Goal: Task Accomplishment & Management: Manage account settings

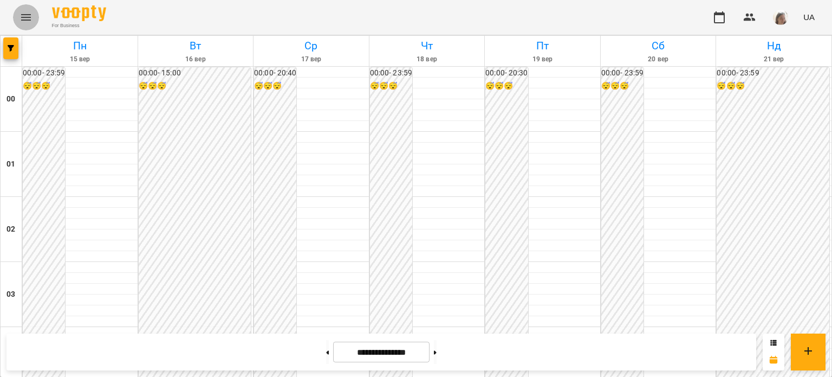
click at [21, 17] on icon "Menu" at bounding box center [26, 17] width 13 height 13
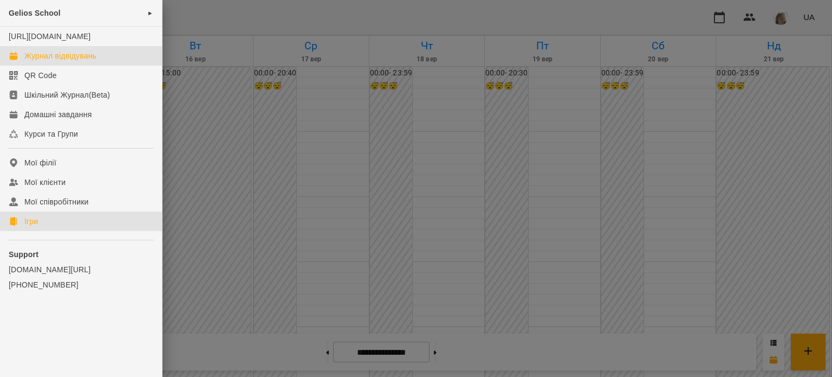
click at [60, 231] on link "Ігри" at bounding box center [81, 221] width 162 height 20
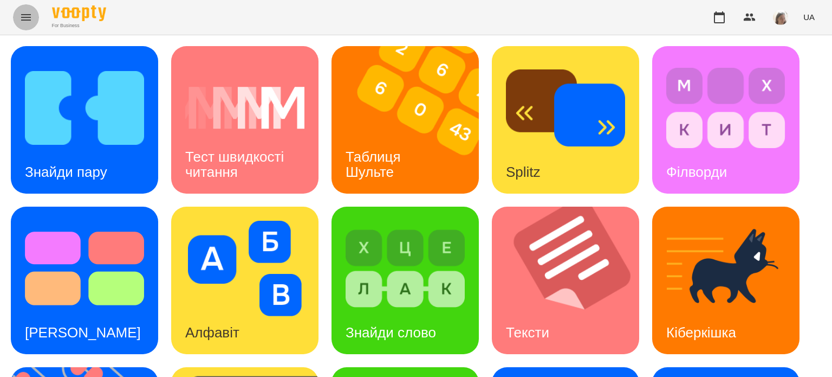
click at [29, 17] on icon "Menu" at bounding box center [26, 17] width 13 height 13
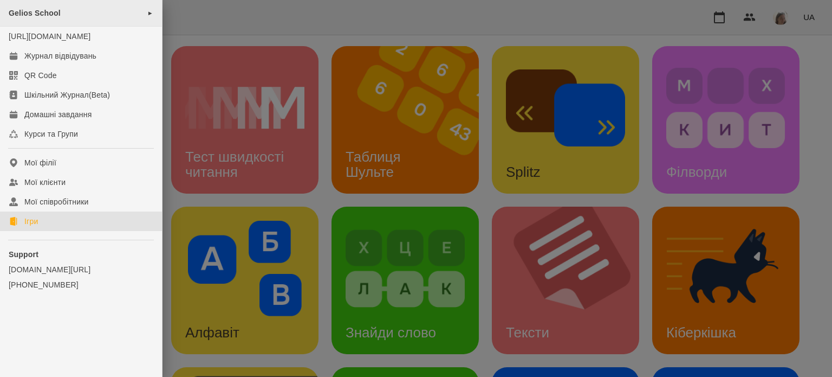
click at [54, 9] on span "Gelios School" at bounding box center [35, 13] width 52 height 9
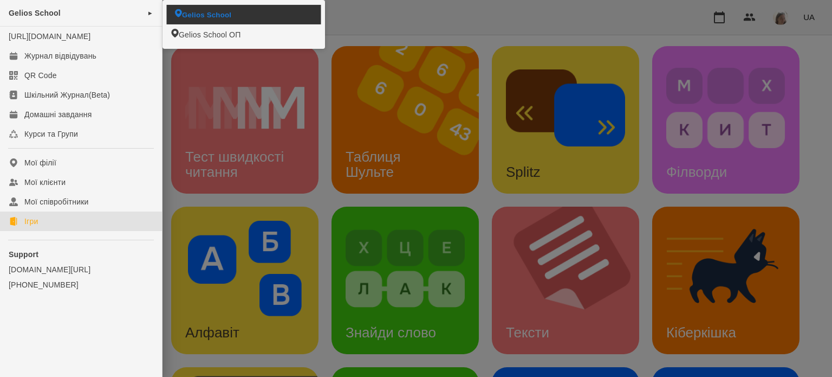
click at [198, 12] on span "Gelios School" at bounding box center [206, 14] width 49 height 10
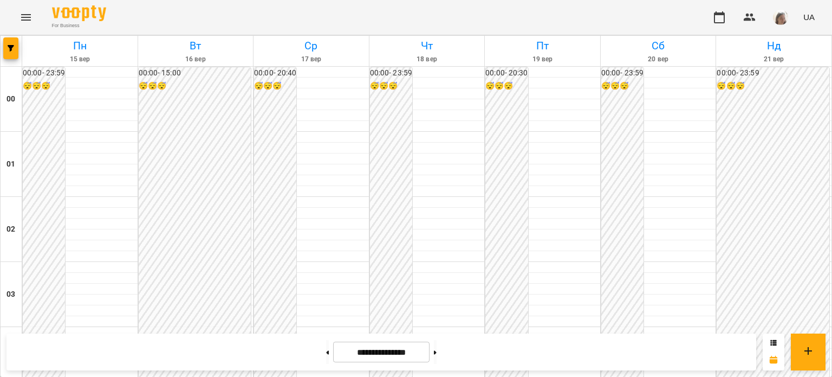
scroll to position [936, 0]
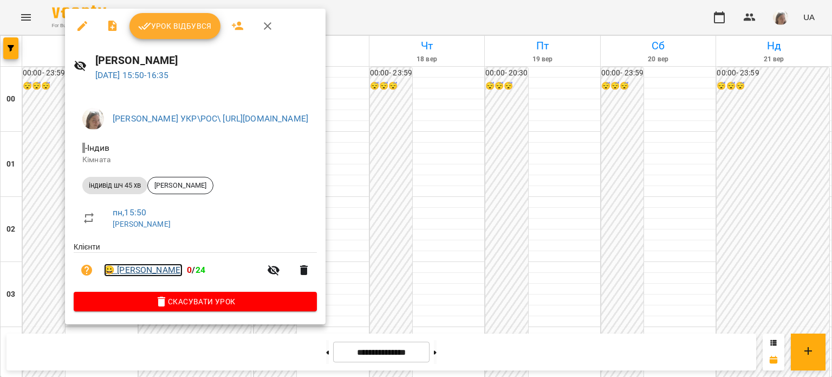
click at [136, 273] on link "😀 [PERSON_NAME]" at bounding box center [143, 269] width 79 height 13
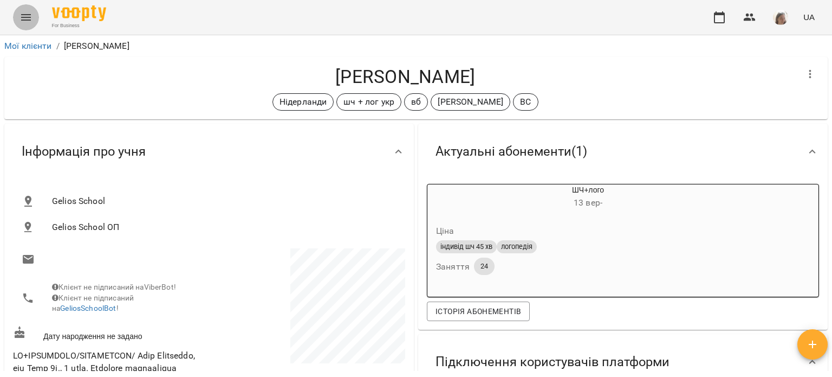
click at [22, 18] on icon "Menu" at bounding box center [26, 17] width 13 height 13
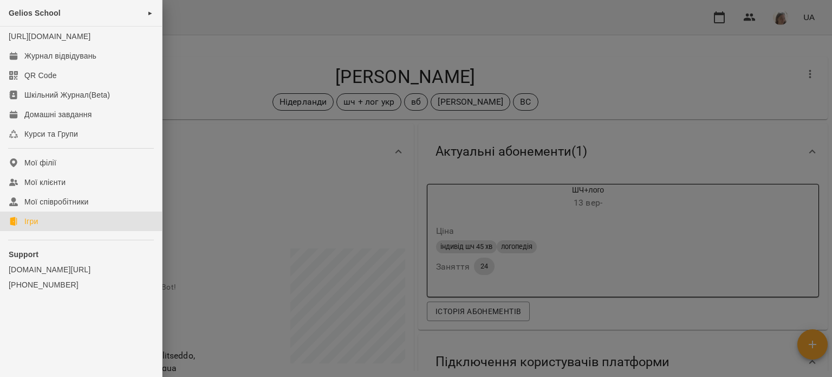
click at [59, 231] on link "Ігри" at bounding box center [81, 221] width 162 height 20
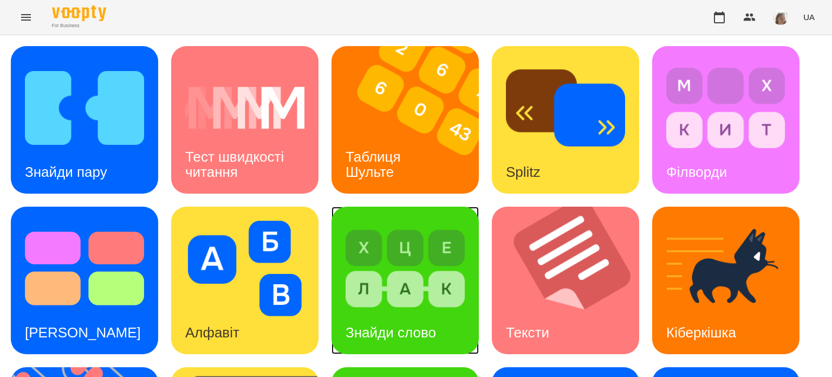
click at [401, 303] on img at bounding box center [405, 268] width 119 height 95
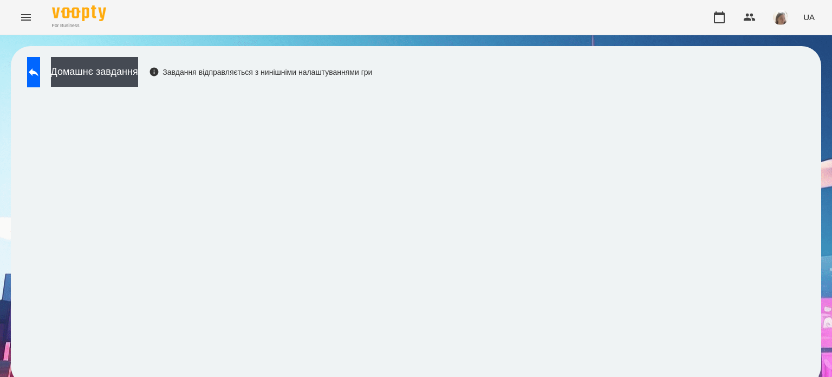
scroll to position [8, 0]
click at [40, 67] on icon at bounding box center [33, 72] width 13 height 13
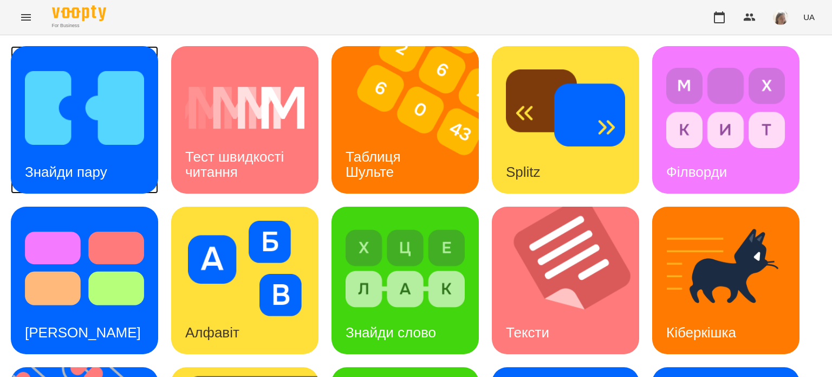
click at [82, 111] on img at bounding box center [84, 107] width 119 height 95
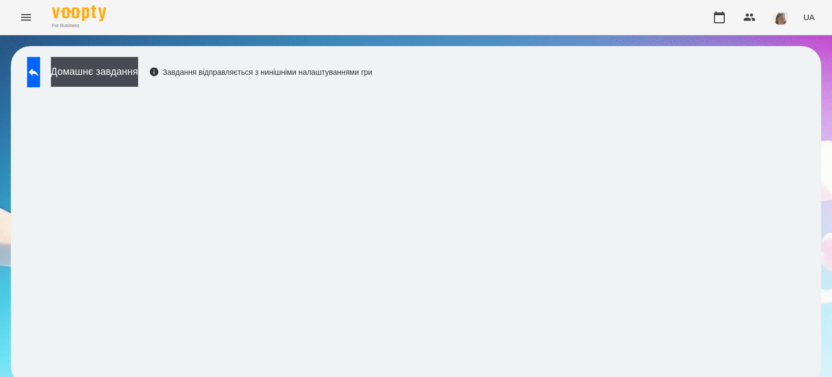
scroll to position [8, 0]
click at [21, 19] on icon "Menu" at bounding box center [26, 17] width 13 height 13
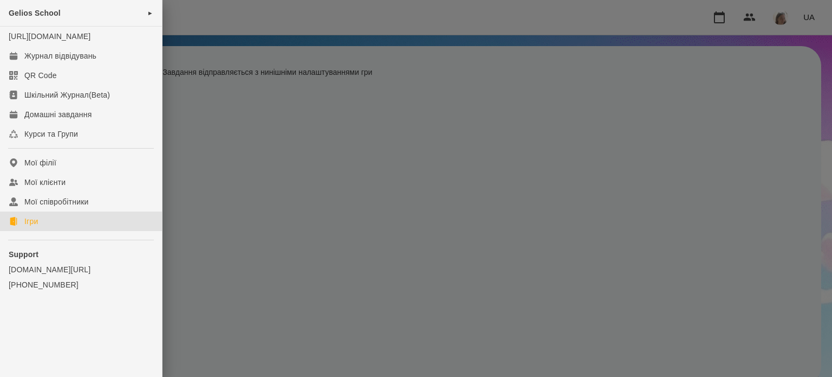
click at [43, 231] on link "Ігри" at bounding box center [81, 221] width 162 height 20
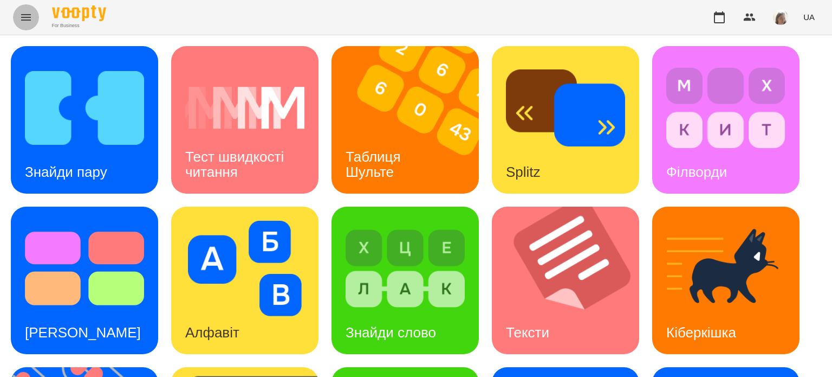
click at [28, 18] on icon "Menu" at bounding box center [26, 17] width 13 height 13
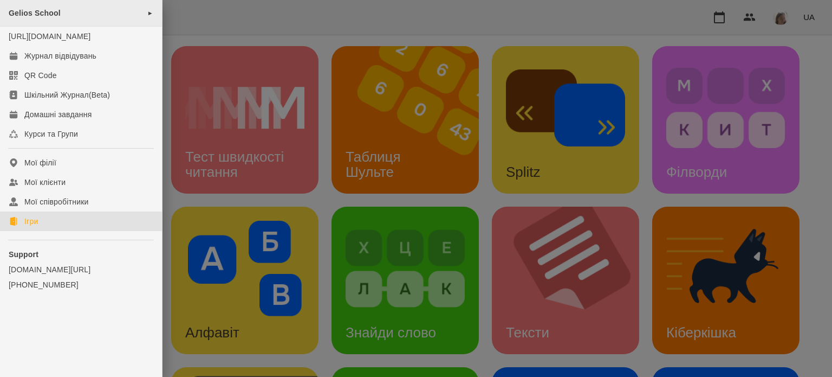
click at [66, 11] on div "Gelios School ►" at bounding box center [81, 13] width 162 height 27
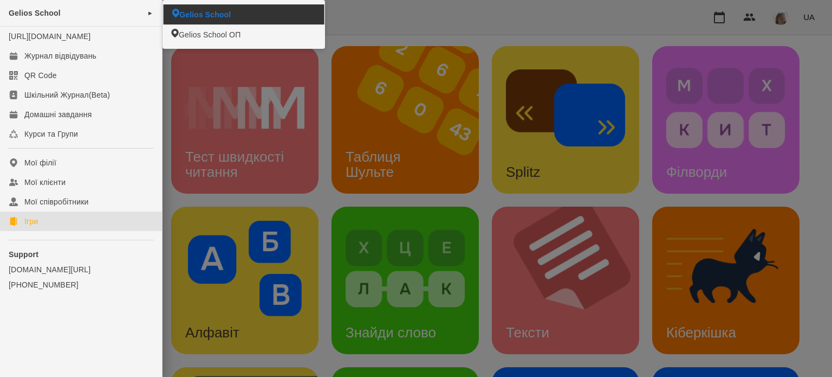
click at [199, 16] on span "Gelios School" at bounding box center [204, 14] width 51 height 11
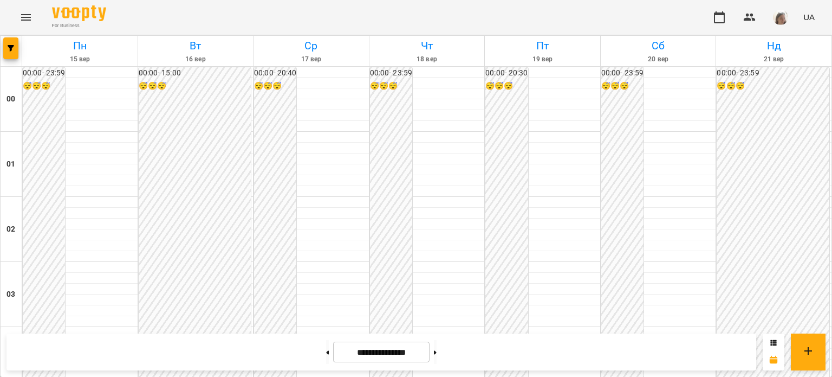
scroll to position [928, 0]
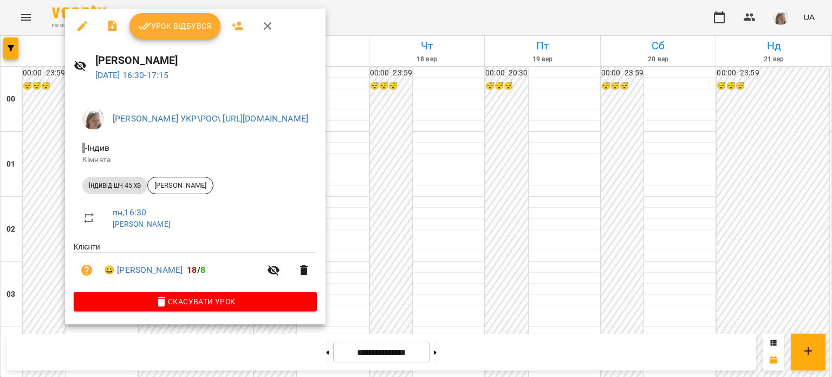
click at [493, 145] on div at bounding box center [416, 188] width 832 height 377
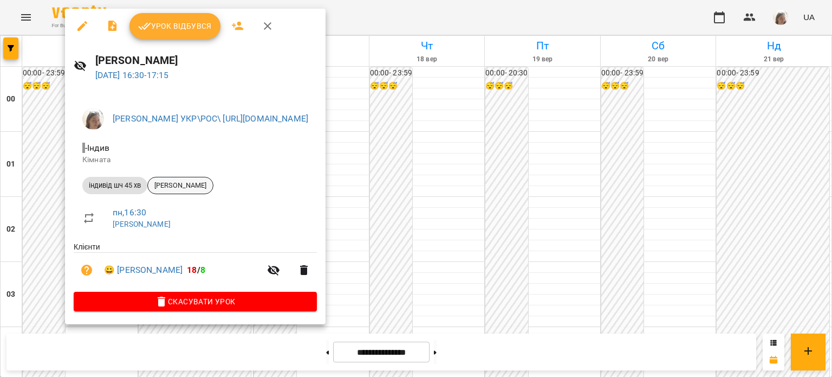
click at [183, 186] on span "[PERSON_NAME]" at bounding box center [180, 185] width 65 height 10
